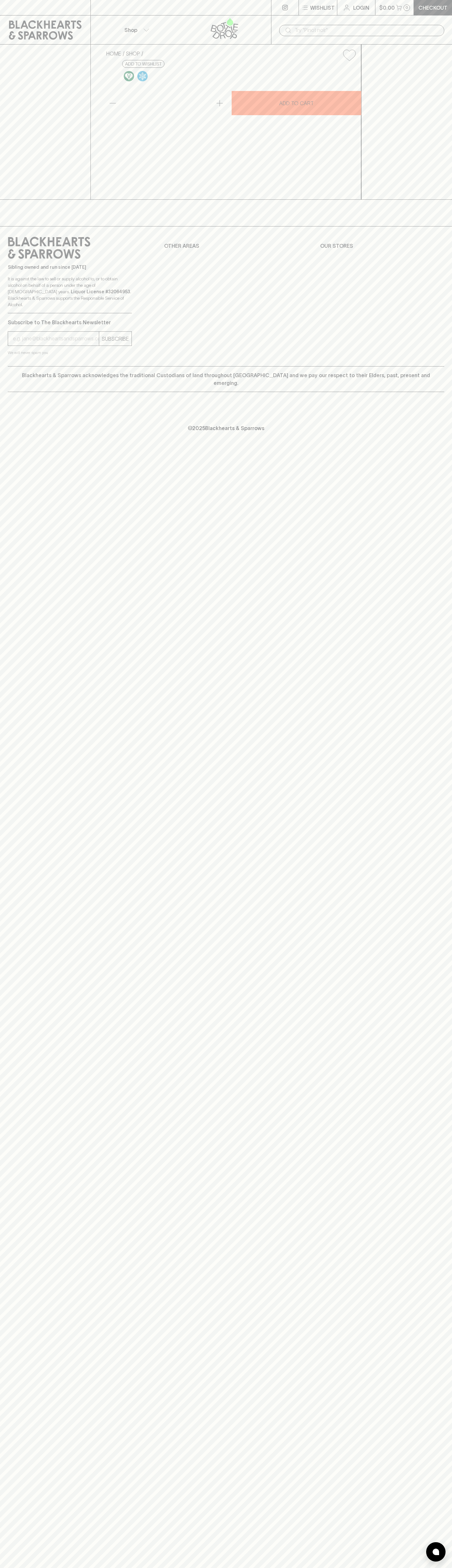
click at [128, 2] on div at bounding box center [180, 7] width 181 height 15
click at [443, 366] on div "Sibling owned and run since 2006 It is against the law to sell or supply alcoho…" at bounding box center [226, 296] width 452 height 140
click at [180, 1567] on html "Wishlist Login $0.00 0 Checkout Shop ​ HOME SHOP Rosenvale Artist Series Gracia…" at bounding box center [226, 784] width 452 height 1568
click at [9, 1104] on div "Wishlist Login $0.00 0 Checkout Shop ​ HOME SHOP Rosenvale Artist Series Gracia…" at bounding box center [226, 784] width 452 height 1568
